Goal: Task Accomplishment & Management: Complete application form

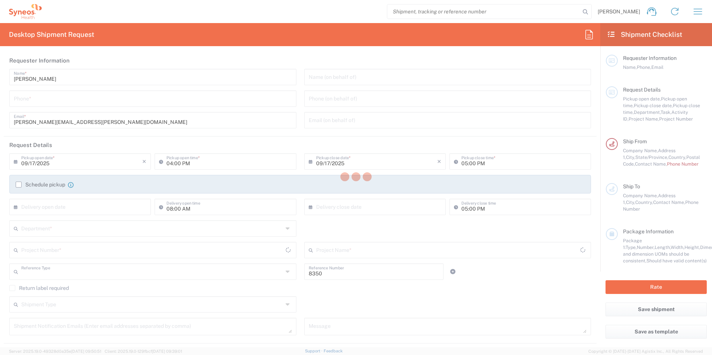
type input "Department"
type input "[US_STATE]"
type input "[GEOGRAPHIC_DATA]"
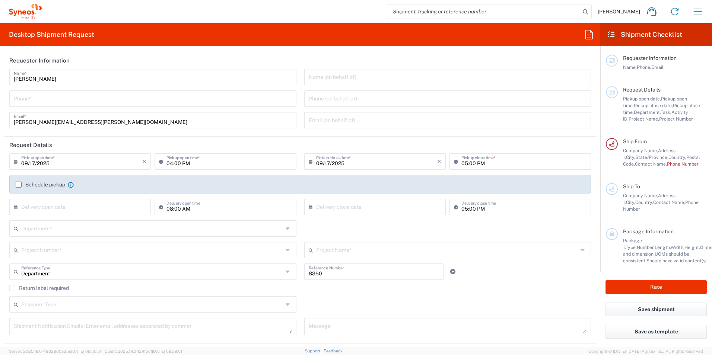
type input "Syneos Health, LLC-[GEOGRAPHIC_DATA] [GEOGRAPHIC_DATA] [GEOGRAPHIC_DATA]"
click at [59, 80] on input "[PERSON_NAME]" at bounding box center [153, 76] width 278 height 13
type input "P"
type input "[PERSON_NAME]"
type input "9545579017"
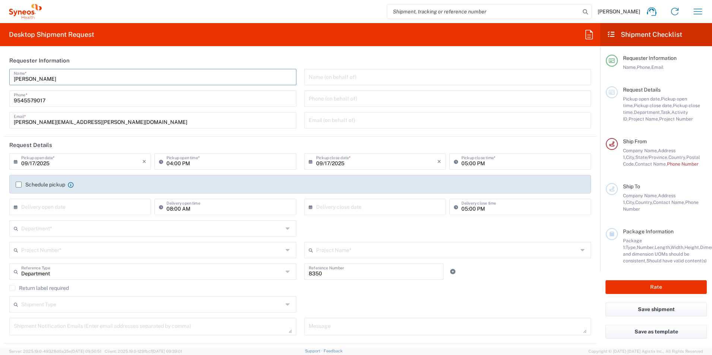
click at [293, 58] on header "Requester Information" at bounding box center [300, 60] width 593 height 17
drag, startPoint x: 70, startPoint y: 77, endPoint x: 82, endPoint y: 80, distance: 12.9
click at [70, 77] on input "[PERSON_NAME]" at bounding box center [153, 76] width 278 height 13
click at [26, 78] on input "[PERSON_NAME]" at bounding box center [153, 76] width 278 height 13
type input "[PERSON_NAME]"
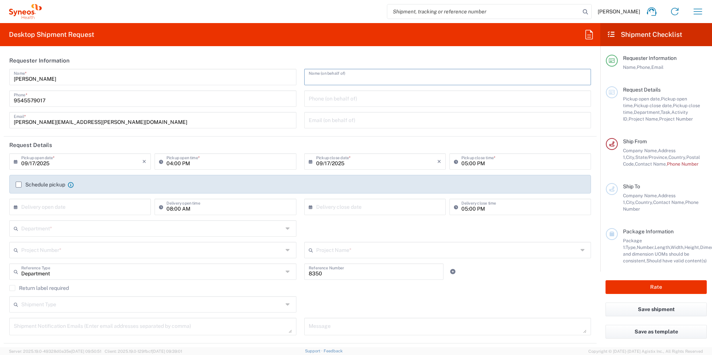
click at [331, 77] on input "text" at bounding box center [448, 76] width 278 height 13
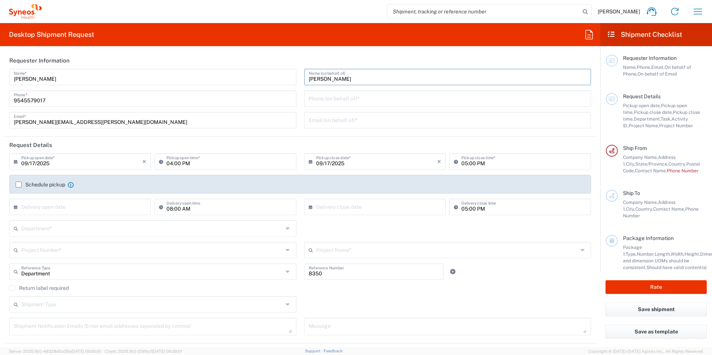
type input "[PERSON_NAME]"
click at [311, 121] on input "text" at bounding box center [448, 119] width 278 height 13
click at [300, 162] on div "[DATE] × Pickup close date * Cancel Apply 05:00 PM Pickup close time *" at bounding box center [447, 165] width 295 height 22
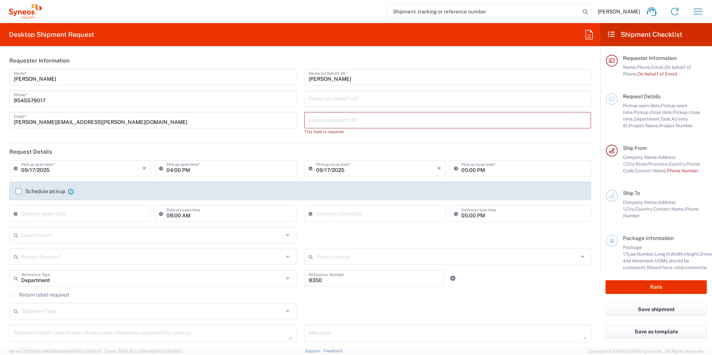
click at [295, 138] on div "[PERSON_NAME] Name * [PHONE_NUMBER] Phone * [PERSON_NAME][EMAIL_ADDRESS][PERSON…" at bounding box center [153, 105] width 295 height 72
click at [293, 134] on div "[PERSON_NAME] Name * [PHONE_NUMBER] Phone * [PERSON_NAME][EMAIL_ADDRESS][PERSON…" at bounding box center [153, 105] width 295 height 72
drag, startPoint x: 117, startPoint y: 138, endPoint x: 118, endPoint y: 129, distance: 9.3
click at [117, 138] on div "[PERSON_NAME] Name * [PHONE_NUMBER] Phone * [PERSON_NAME][EMAIL_ADDRESS][PERSON…" at bounding box center [153, 105] width 295 height 72
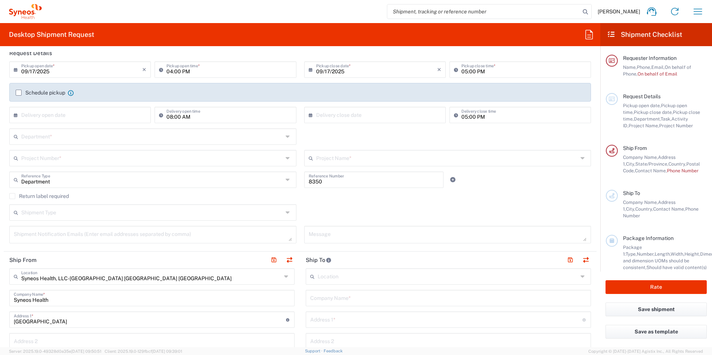
scroll to position [112, 0]
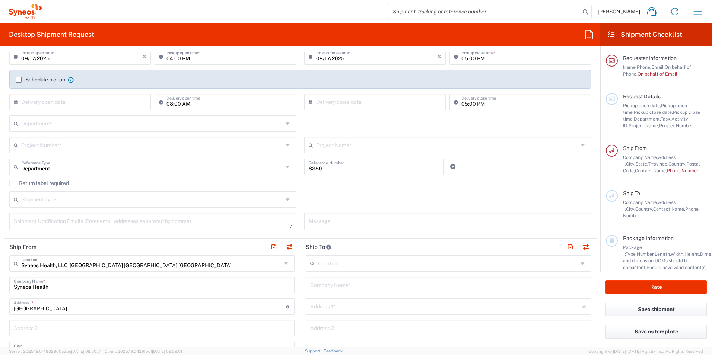
click at [66, 125] on input "text" at bounding box center [152, 123] width 262 height 13
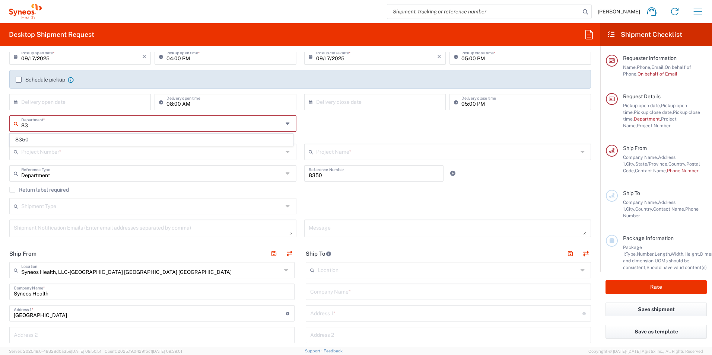
type input "8"
click at [32, 126] on input "text" at bounding box center [152, 123] width 262 height 13
click at [298, 119] on div "Department * 8350 This field is required" at bounding box center [301, 130] width 590 height 28
click at [78, 145] on input "text" at bounding box center [152, 151] width 262 height 13
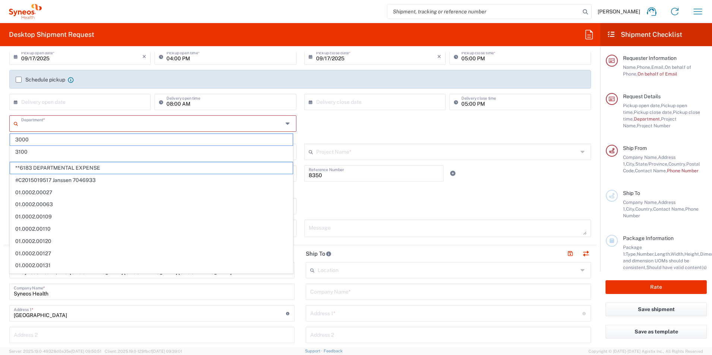
click at [57, 126] on input "text" at bounding box center [152, 123] width 262 height 13
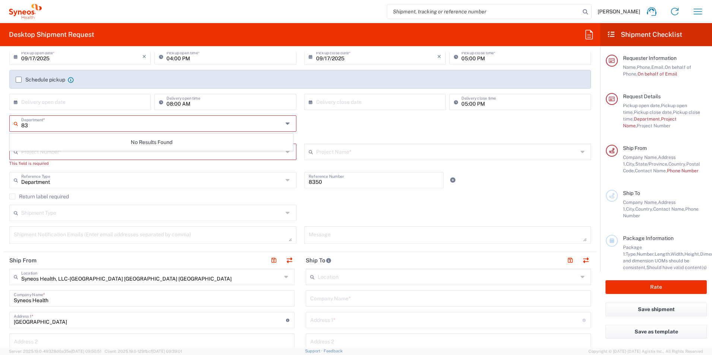
type input "8"
click at [37, 125] on input "text" at bounding box center [152, 123] width 262 height 13
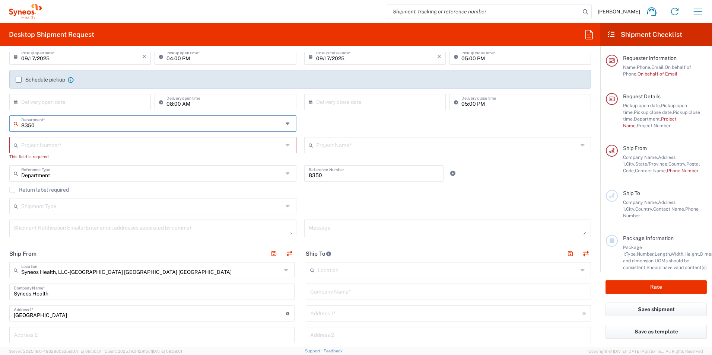
type input "8350"
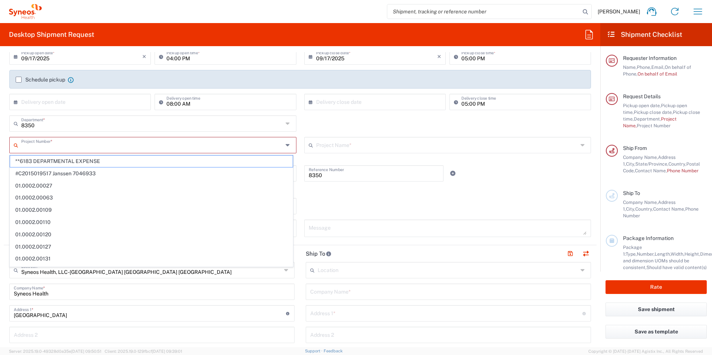
click at [45, 146] on input "text" at bounding box center [152, 144] width 262 height 13
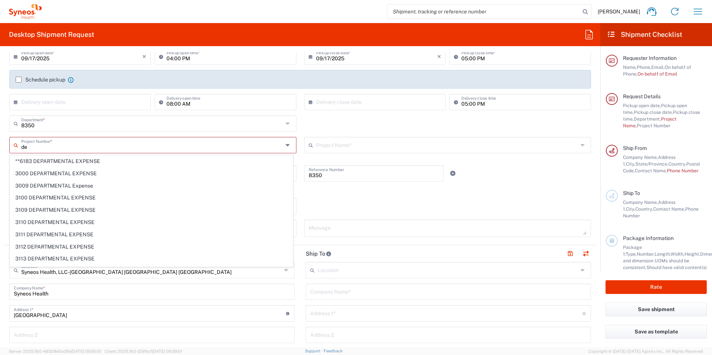
type input "d"
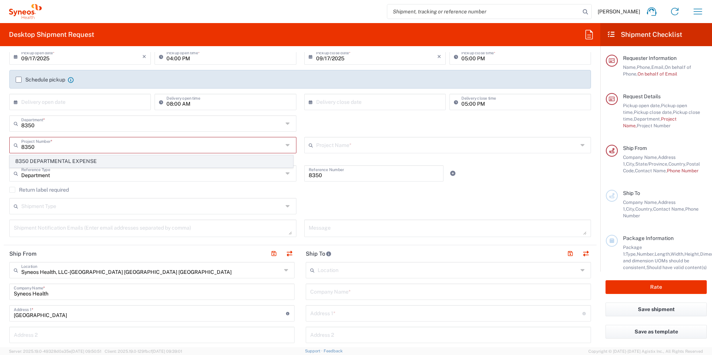
click at [69, 159] on span "8350 DEPARTMENTAL EXPENSE" at bounding box center [151, 162] width 283 height 12
type input "8350 DEPARTMENTAL EXPENSE"
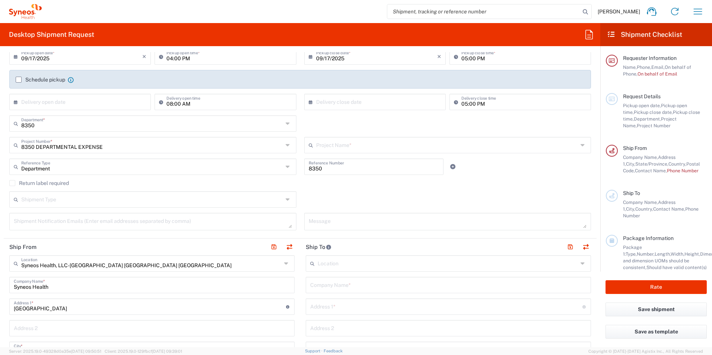
type input "8350 DEPARTMENTAL EXPENSE"
click at [300, 145] on div "8350 DEPARTMENTAL EXPENSE Project Name * 8350 DEPARTMENTAL EXPENSE ([GEOGRAPHIC…" at bounding box center [447, 148] width 295 height 22
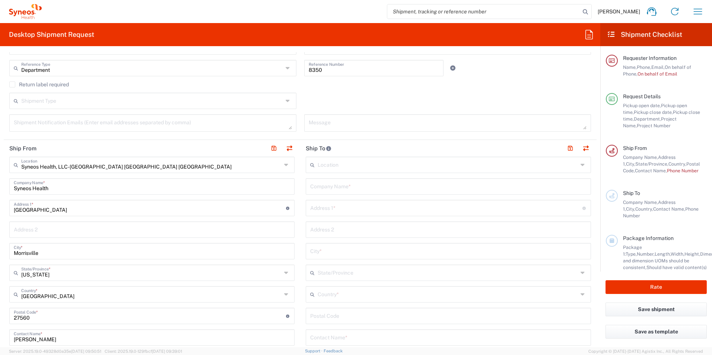
scroll to position [224, 0]
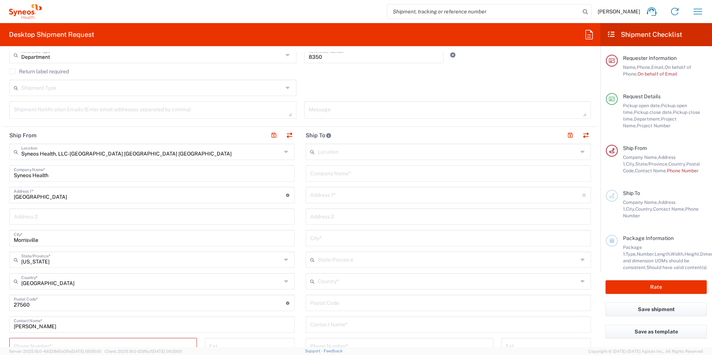
click at [331, 152] on input "text" at bounding box center [448, 151] width 260 height 13
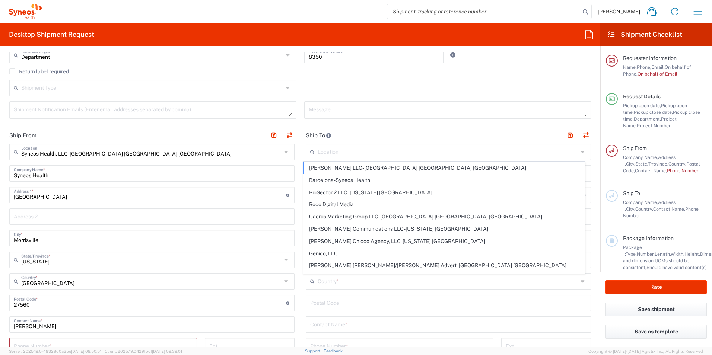
drag, startPoint x: 325, startPoint y: 152, endPoint x: 329, endPoint y: 150, distance: 4.8
click at [325, 152] on input "text" at bounding box center [448, 151] width 260 height 13
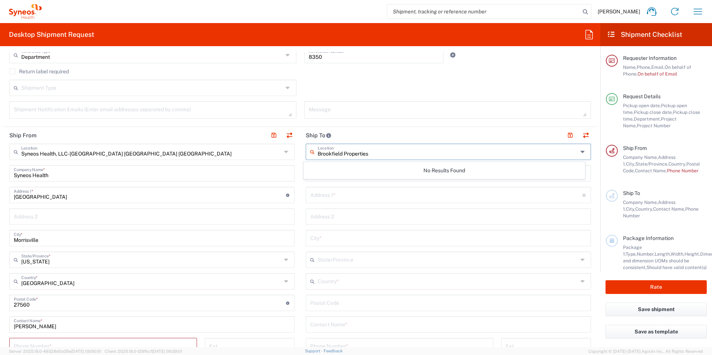
type input "Brookfield Properties"
click at [300, 149] on main "Brookfield Properties Location No Results Found Company Name * Address 1 * For …" at bounding box center [448, 300] width 297 height 313
click at [345, 173] on input "text" at bounding box center [448, 173] width 276 height 13
type input "Brookfield Properties"
click at [327, 197] on input "text" at bounding box center [446, 194] width 272 height 13
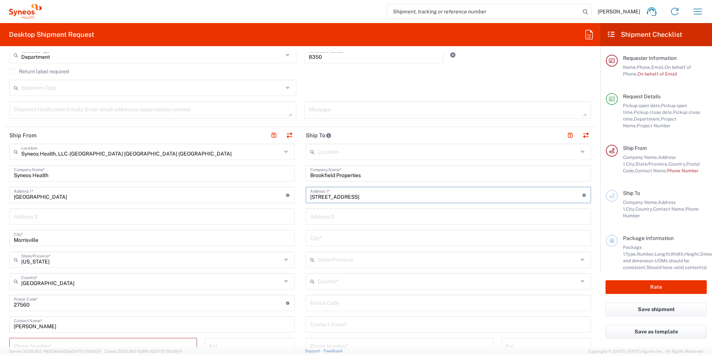
type input "[STREET_ADDRESS]"
drag, startPoint x: 323, startPoint y: 218, endPoint x: 328, endPoint y: 217, distance: 5.3
click at [323, 218] on input "text" at bounding box center [448, 216] width 276 height 13
type input "Suite 4301"
click at [347, 237] on input "text" at bounding box center [448, 237] width 276 height 13
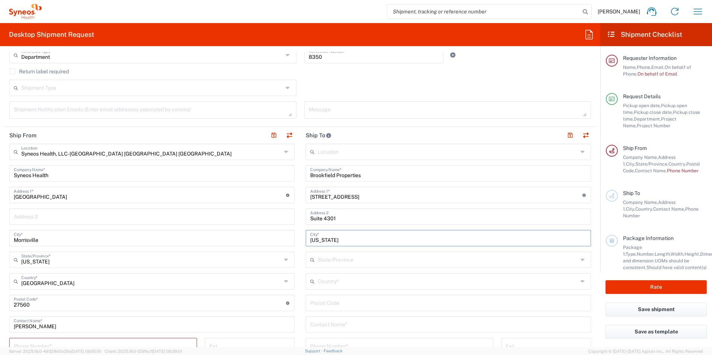
type input "[US_STATE]"
click at [327, 260] on input "text" at bounding box center [448, 259] width 260 height 13
type input "New"
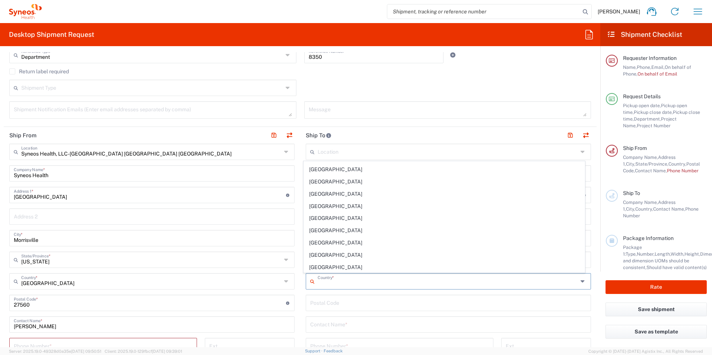
scroll to position [2856, 0]
click at [332, 208] on span "[GEOGRAPHIC_DATA]" at bounding box center [444, 208] width 281 height 12
type input "[GEOGRAPHIC_DATA]"
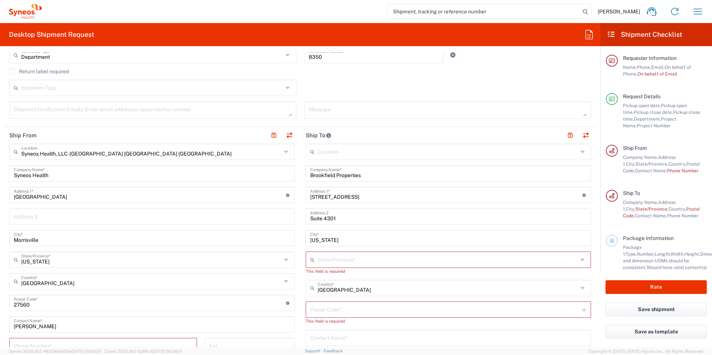
click at [297, 226] on main "Syneos Health, LLC-[GEOGRAPHIC_DATA] [GEOGRAPHIC_DATA] [GEOGRAPHIC_DATA] Locati…" at bounding box center [152, 304] width 297 height 320
click at [314, 260] on icon at bounding box center [313, 260] width 7 height 12
type input "New"
type input "[GEOGRAPHIC_DATA]"
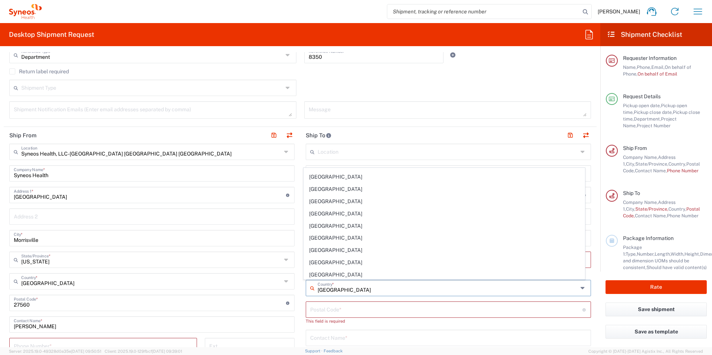
scroll to position [0, 0]
click at [322, 311] on input "undefined" at bounding box center [446, 309] width 272 height 13
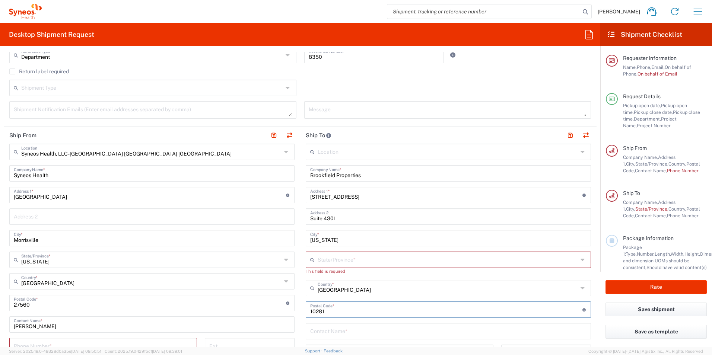
type input "10281"
click at [300, 280] on main "Location [PERSON_NAME] LLC-[GEOGRAPHIC_DATA] [GEOGRAPHIC_DATA] [GEOGRAPHIC_DATA…" at bounding box center [448, 304] width 297 height 320
click at [320, 259] on input "text" at bounding box center [448, 259] width 260 height 13
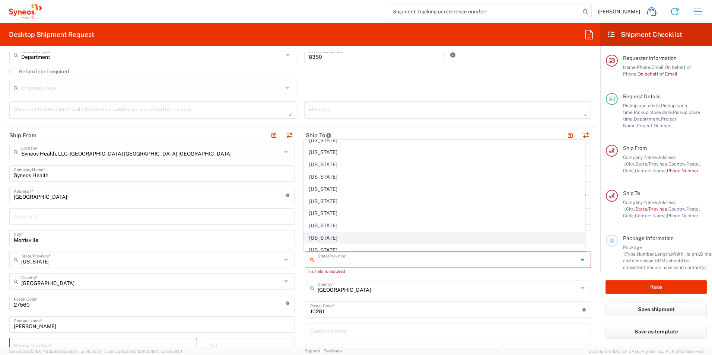
click at [325, 237] on span "[US_STATE]" at bounding box center [444, 238] width 281 height 12
type input "[US_STATE]"
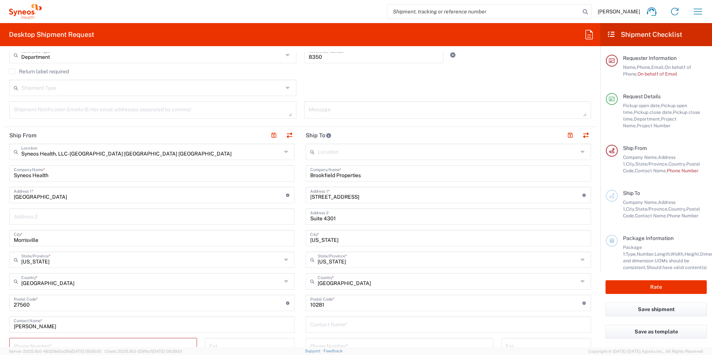
click at [300, 234] on main "Location [PERSON_NAME] LLC-[GEOGRAPHIC_DATA] [GEOGRAPHIC_DATA] [GEOGRAPHIC_DATA…" at bounding box center [448, 300] width 297 height 313
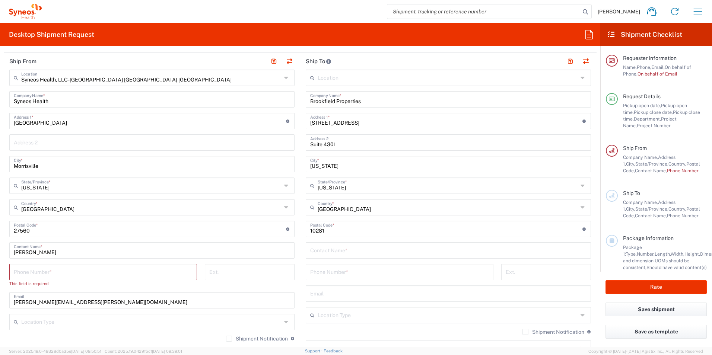
scroll to position [298, 0]
click at [328, 247] on input "text" at bounding box center [448, 249] width 276 height 13
type input "[PERSON_NAME]"
click at [331, 270] on input "tel" at bounding box center [399, 271] width 179 height 13
paste input "[PHONE_NUMBER]"
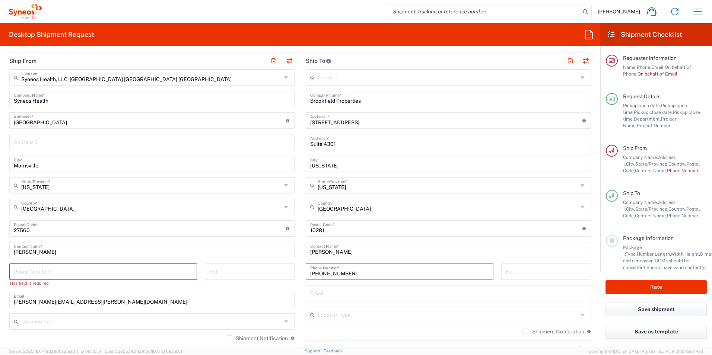
type input "[PHONE_NUMBER]"
click at [318, 291] on input "text" at bounding box center [448, 293] width 276 height 13
click at [294, 273] on div "Ext." at bounding box center [250, 278] width 98 height 28
click at [54, 251] on input "[PERSON_NAME]" at bounding box center [152, 249] width 276 height 13
type input "[PERSON_NAME]"
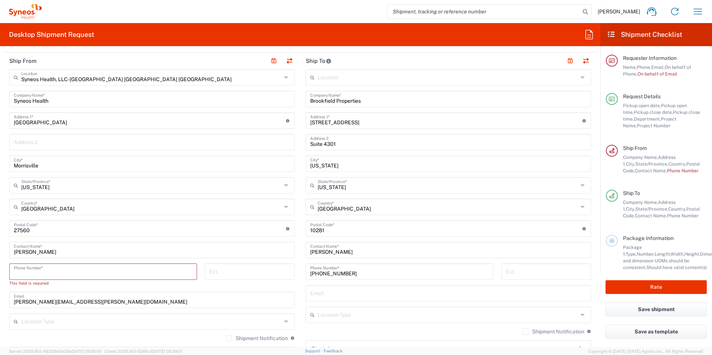
click at [45, 273] on input "tel" at bounding box center [103, 271] width 179 height 13
type input "9545579017"
type input "[EMAIL_ADDRESS][DOMAIN_NAME]"
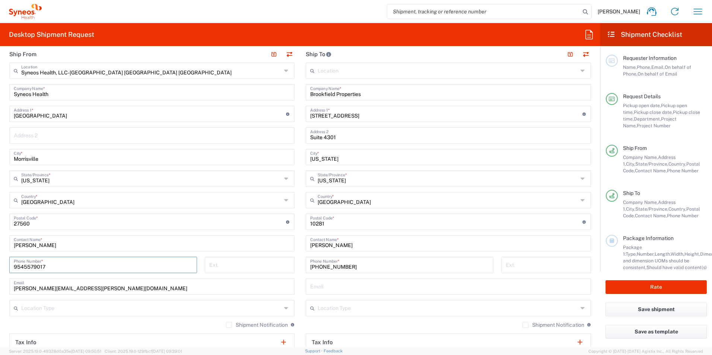
scroll to position [291, 0]
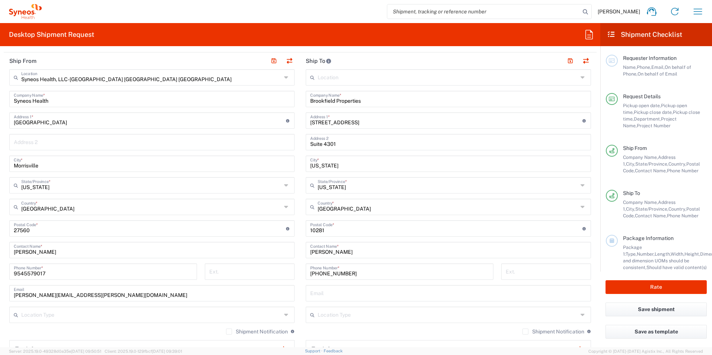
click at [297, 271] on main "Syneos Health, LLC-[GEOGRAPHIC_DATA] [GEOGRAPHIC_DATA] [GEOGRAPHIC_DATA] Locati…" at bounding box center [152, 225] width 297 height 313
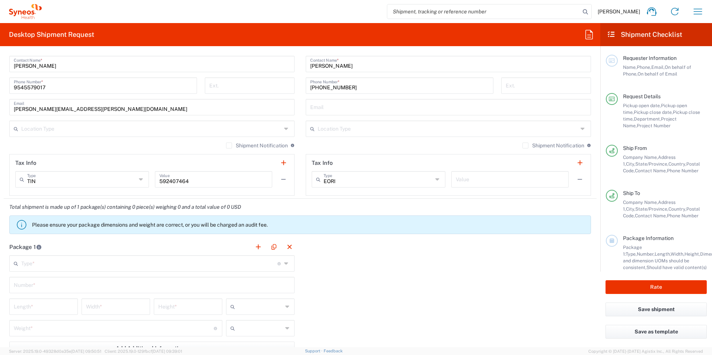
scroll to position [515, 0]
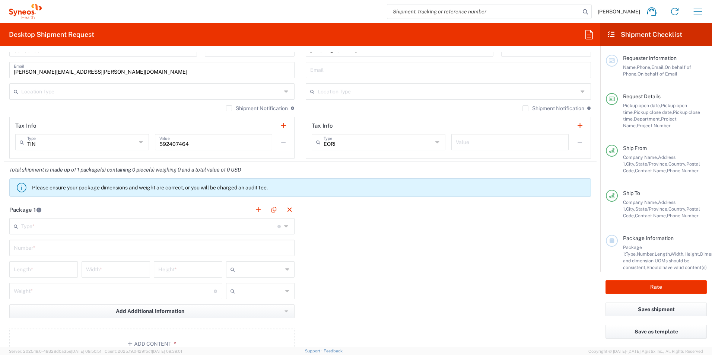
click at [104, 227] on input "text" at bounding box center [149, 225] width 256 height 13
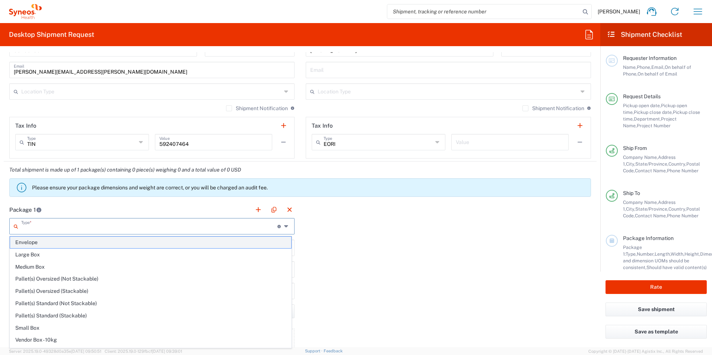
click at [74, 243] on span "Envelope" at bounding box center [150, 243] width 281 height 12
type input "Envelope"
type input "1"
type input "9.5"
type input "12.5"
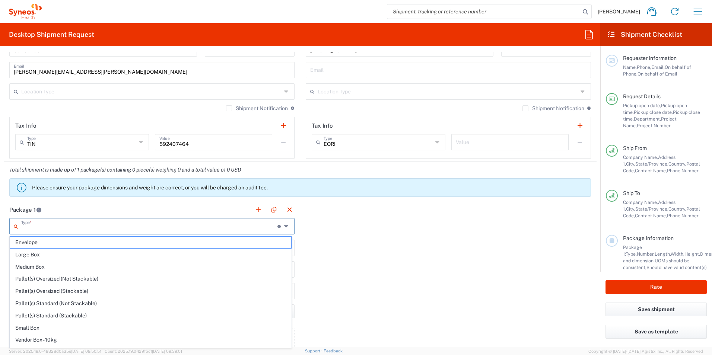
type input "0.25"
type input "in"
type input "0.45"
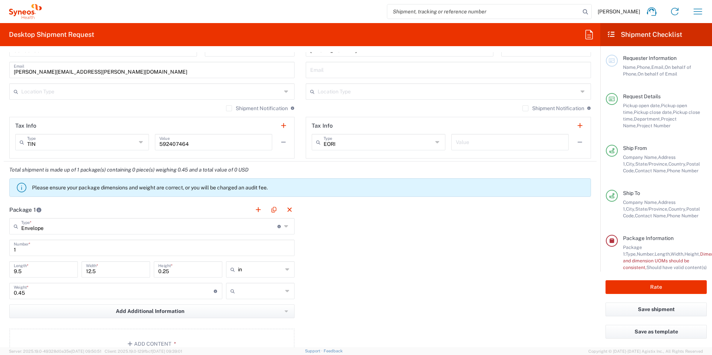
click at [319, 234] on div "Package 1 Envelope Type * Material used to package goods Envelope Large Box Med…" at bounding box center [300, 284] width 593 height 164
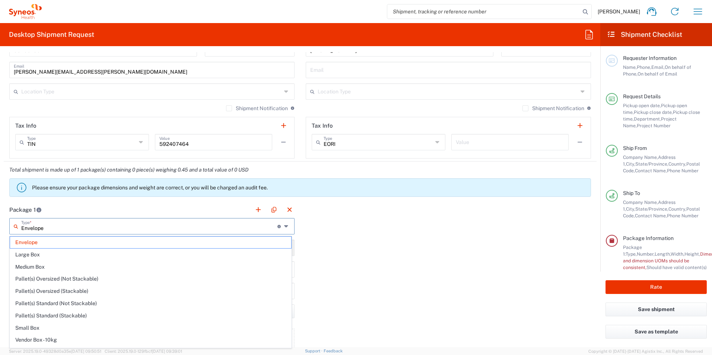
click at [65, 229] on input "Envelope" at bounding box center [149, 225] width 256 height 13
click at [27, 254] on span "Large Box" at bounding box center [150, 255] width 281 height 12
type input "Large Box"
type input "17.5"
type input "3"
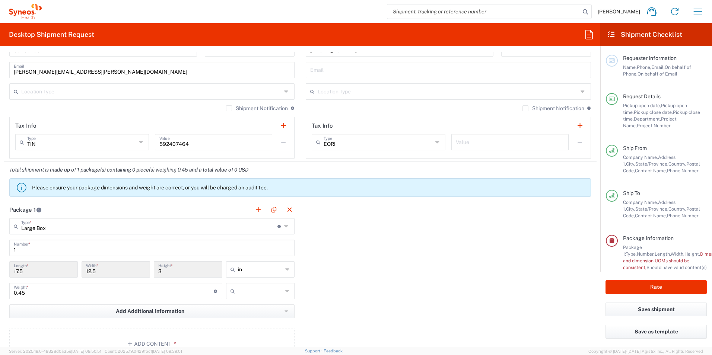
click at [306, 249] on div "Package 1 Large Box Type * Material used to package goods Envelope Large Box Me…" at bounding box center [300, 284] width 593 height 164
click at [315, 280] on div "Package 1 Large Box Type * Material used to package goods Envelope Large Box Me…" at bounding box center [300, 284] width 593 height 164
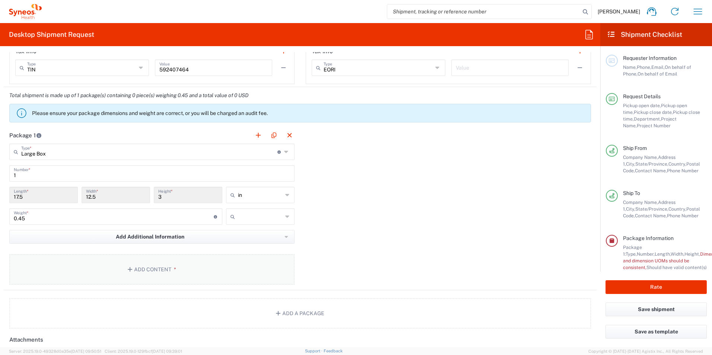
click at [146, 267] on button "Add Content *" at bounding box center [151, 269] width 285 height 31
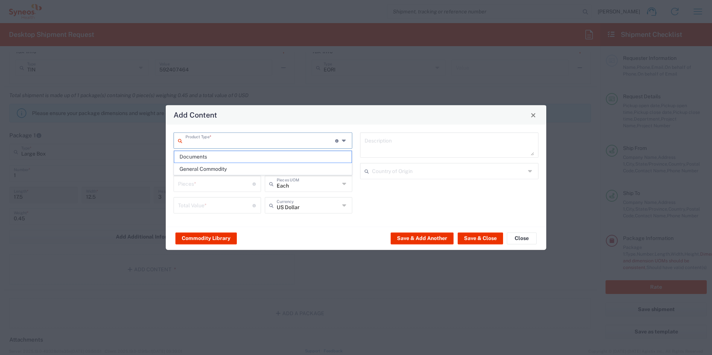
click at [219, 139] on input "text" at bounding box center [261, 140] width 150 height 13
click at [211, 158] on span "Documents" at bounding box center [262, 157] width 177 height 12
type input "Documents"
type input "1"
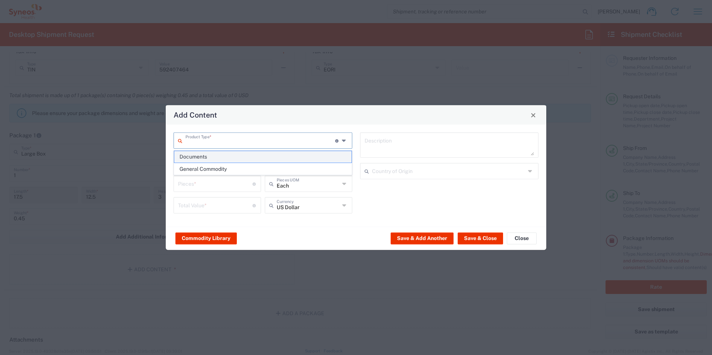
type input "1"
type textarea "Documents"
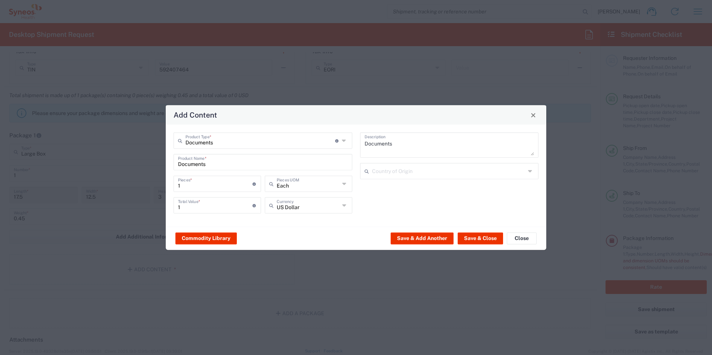
click at [290, 238] on div "Commodity Library Save & Add Another Save & Close Close" at bounding box center [356, 238] width 381 height 23
click at [471, 238] on button "Save & Close" at bounding box center [480, 238] width 45 height 12
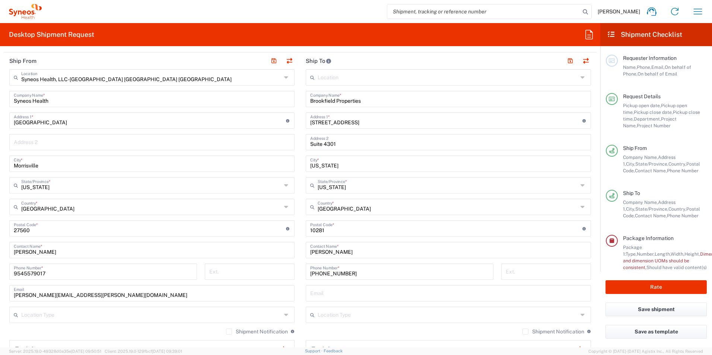
scroll to position [254, 0]
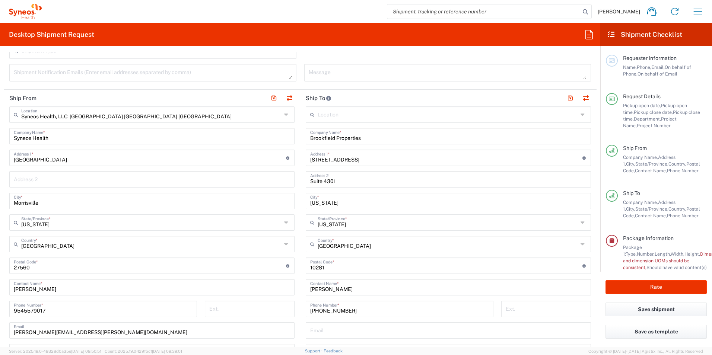
click at [300, 243] on main "Location [PERSON_NAME] LLC-[GEOGRAPHIC_DATA] [GEOGRAPHIC_DATA] [GEOGRAPHIC_DATA…" at bounding box center [448, 263] width 297 height 313
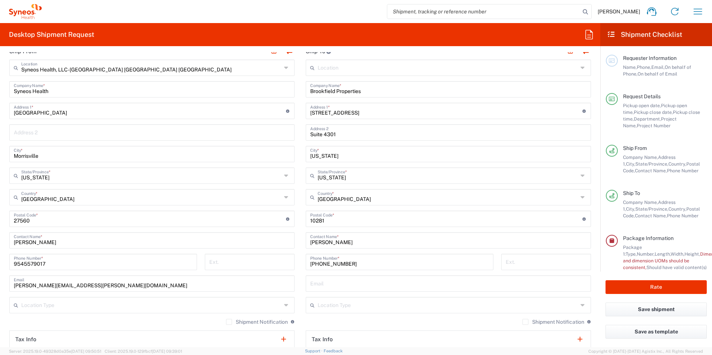
scroll to position [291, 0]
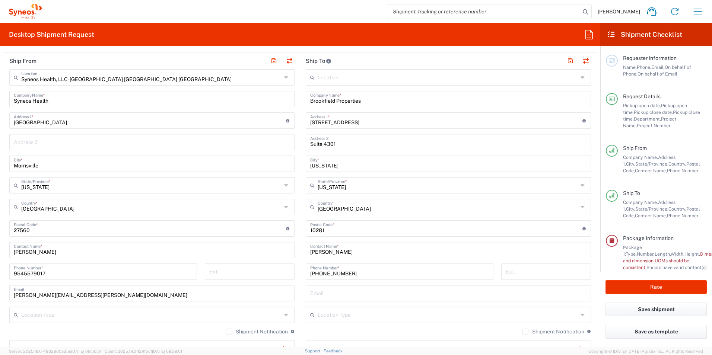
click at [594, 244] on form "Requester Information [PERSON_NAME] Name * [PHONE_NUMBER] Phone * [PERSON_NAME]…" at bounding box center [300, 199] width 601 height 295
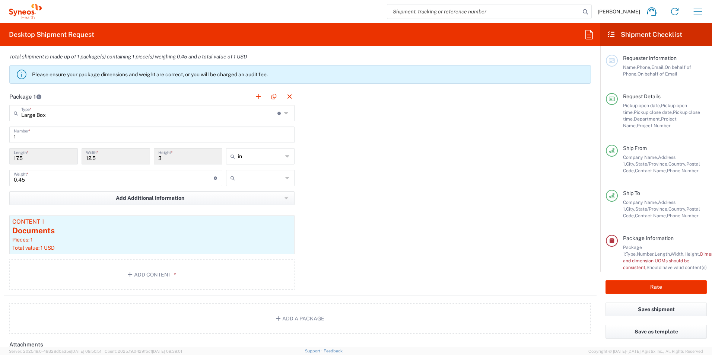
scroll to position [627, 0]
click at [147, 184] on input "0.45" at bounding box center [114, 179] width 200 height 13
click at [378, 193] on div "Package 1 Large Box Type * Material used to package goods Envelope Large Box Me…" at bounding box center [300, 194] width 593 height 208
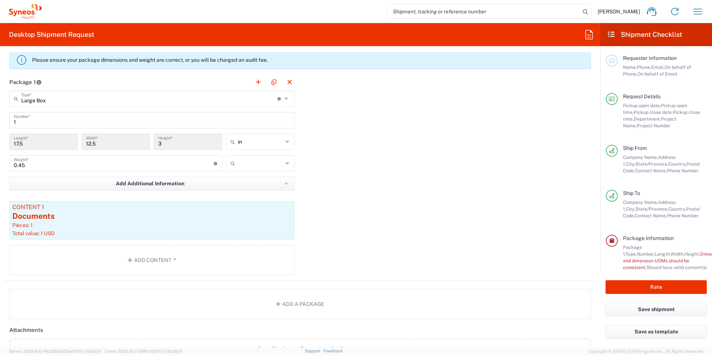
scroll to position [609, 0]
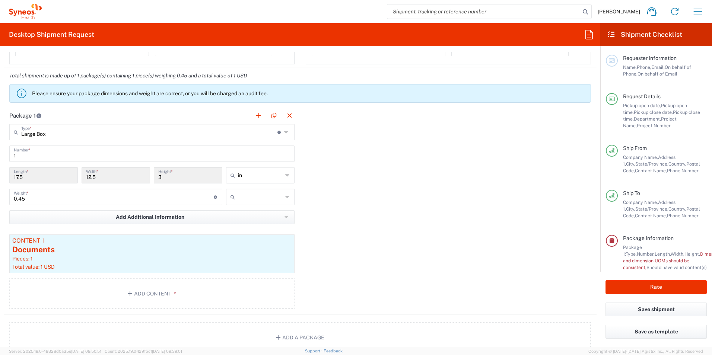
type input "Large Box"
click at [211, 132] on input "Large Box" at bounding box center [149, 131] width 256 height 13
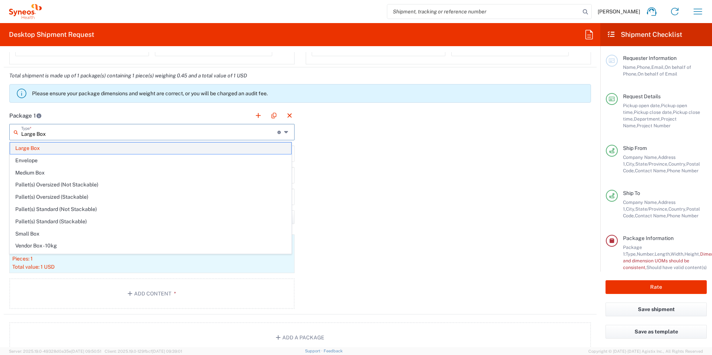
click at [165, 148] on span "Large Box" at bounding box center [150, 149] width 281 height 12
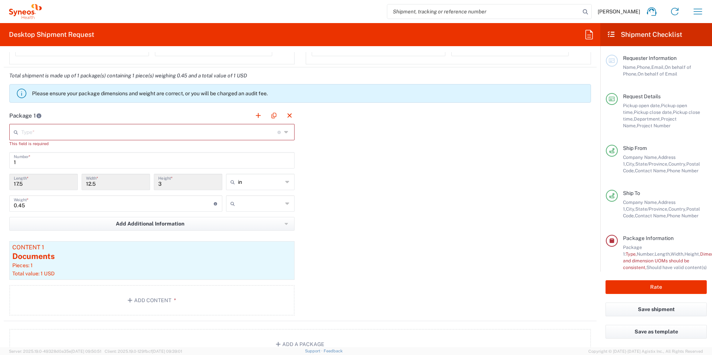
click at [385, 171] on div "Package 1 Type * Material used to package goods Large Box Envelope Medium Box P…" at bounding box center [300, 214] width 593 height 214
click at [284, 132] on icon at bounding box center [287, 132] width 6 height 12
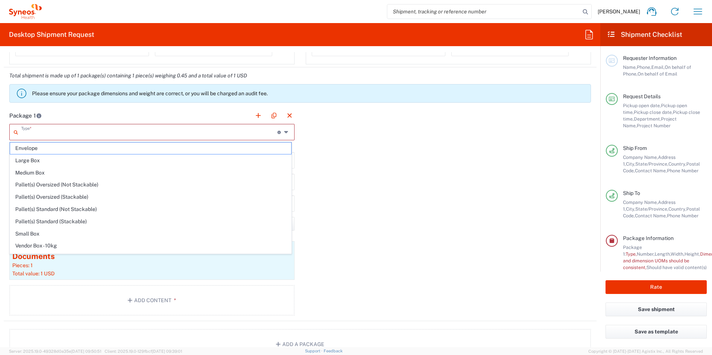
click at [36, 160] on span "Large Box" at bounding box center [150, 161] width 281 height 12
type input "Large Box"
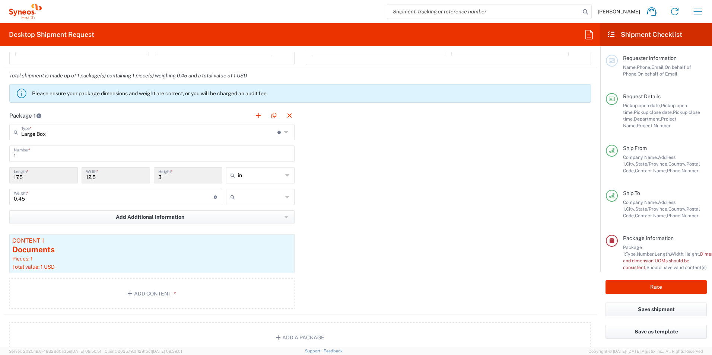
click at [357, 182] on div "Package 1 Large Box Type * Material used to package goods Envelope Large Box Me…" at bounding box center [300, 211] width 593 height 208
click at [165, 218] on span "Add Additional Information" at bounding box center [150, 217] width 69 height 7
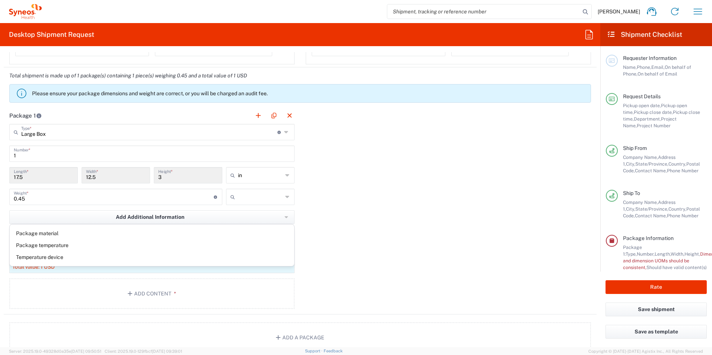
click at [371, 227] on div "Package 1 Large Box Type * Material used to package goods Envelope Large Box Me…" at bounding box center [300, 211] width 593 height 208
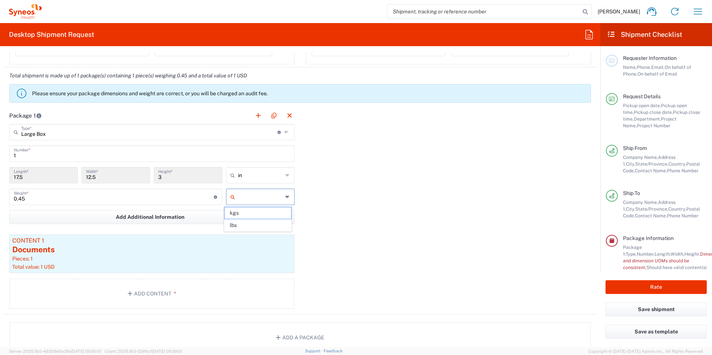
click at [268, 194] on input "text" at bounding box center [260, 197] width 45 height 12
click at [253, 227] on span "lbs" at bounding box center [258, 226] width 66 height 12
type input "lbs"
click at [150, 199] on input "0.45" at bounding box center [114, 196] width 200 height 13
type input "0"
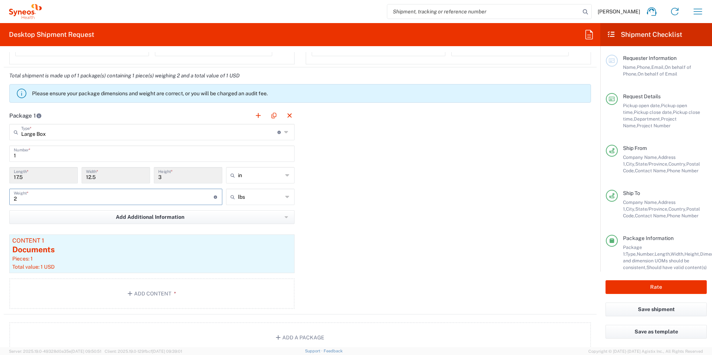
type input "2"
click at [382, 203] on div "Package 1 Large Box Type * Material used to package goods Envelope Large Box Me…" at bounding box center [300, 211] width 593 height 208
click at [631, 287] on button "Rate" at bounding box center [656, 288] width 101 height 14
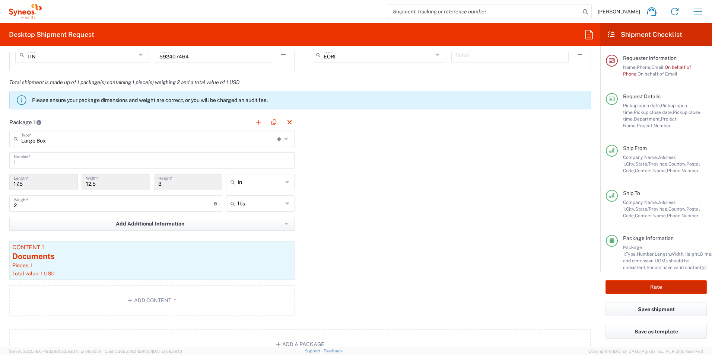
scroll to position [616, 0]
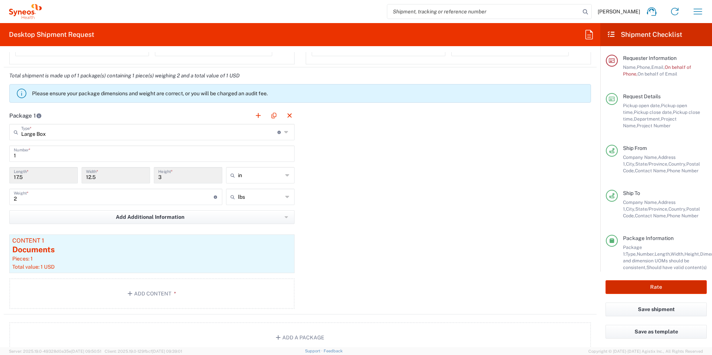
type input "8350 DEPARTMENTAL EXPENSE"
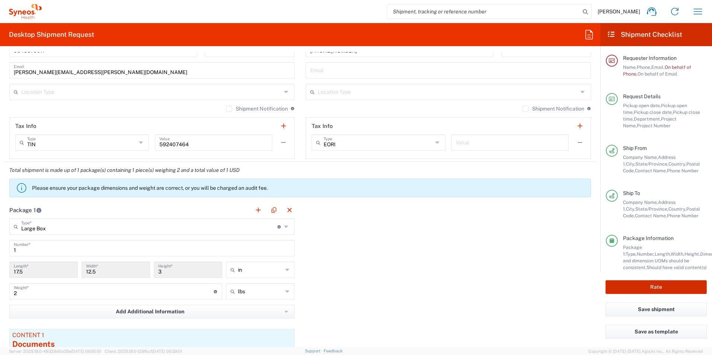
scroll to position [504, 0]
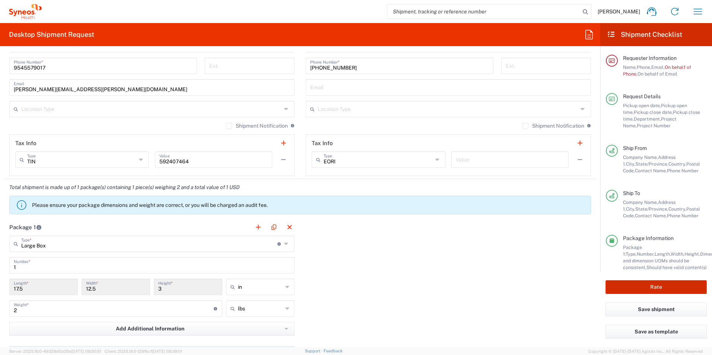
click at [646, 286] on button "Rate" at bounding box center [656, 288] width 101 height 14
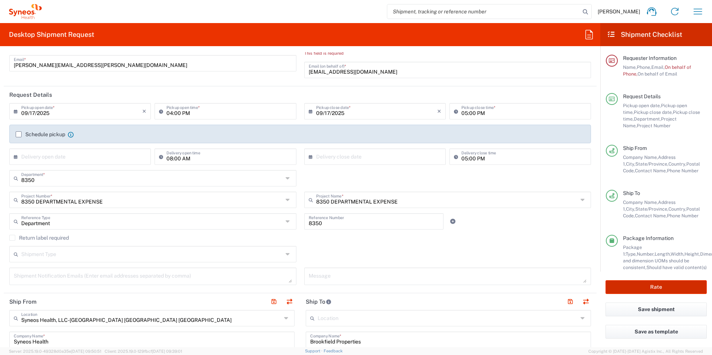
scroll to position [0, 0]
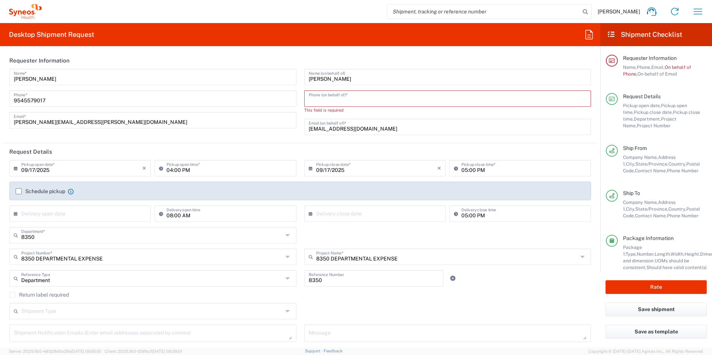
click at [358, 99] on input "tel" at bounding box center [448, 98] width 278 height 13
type input "9545579017"
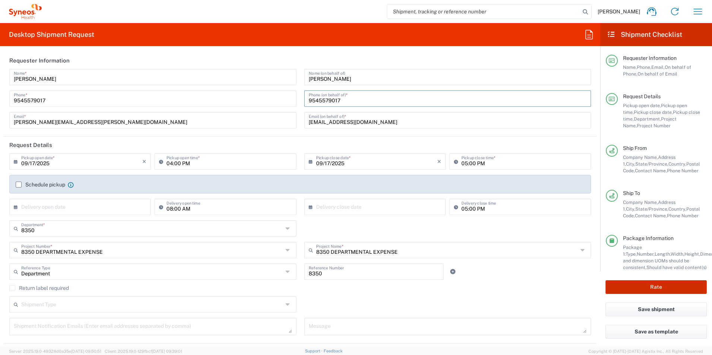
click at [628, 287] on button "Rate" at bounding box center [656, 288] width 101 height 14
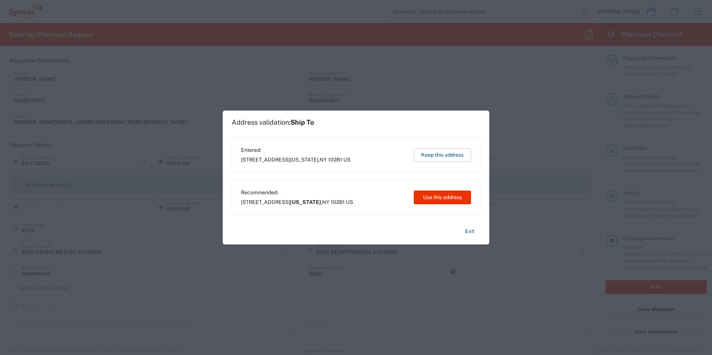
click at [313, 205] on span "[STREET_ADDRESS][US_STATE]" at bounding box center [297, 202] width 112 height 7
click at [433, 198] on button "Use this address" at bounding box center [442, 198] width 57 height 14
type input "[US_STATE]"
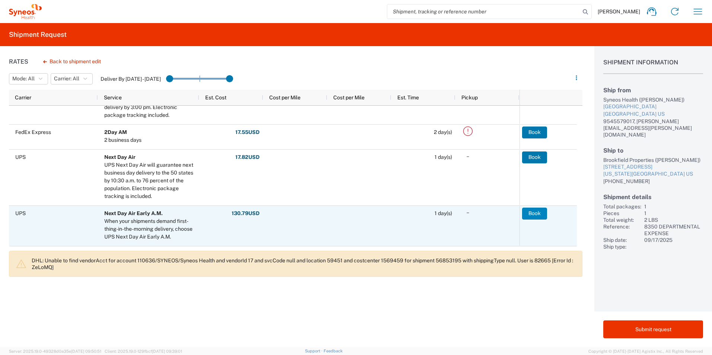
click at [532, 215] on button "Book" at bounding box center [534, 214] width 25 height 12
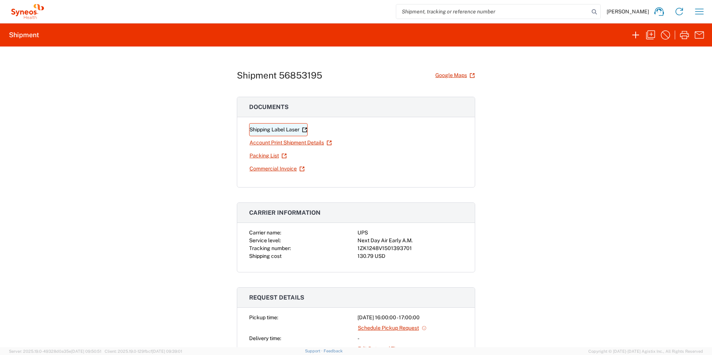
click at [256, 130] on link "Shipping Label Laser" at bounding box center [278, 129] width 58 height 13
